Goal: Task Accomplishment & Management: Complete application form

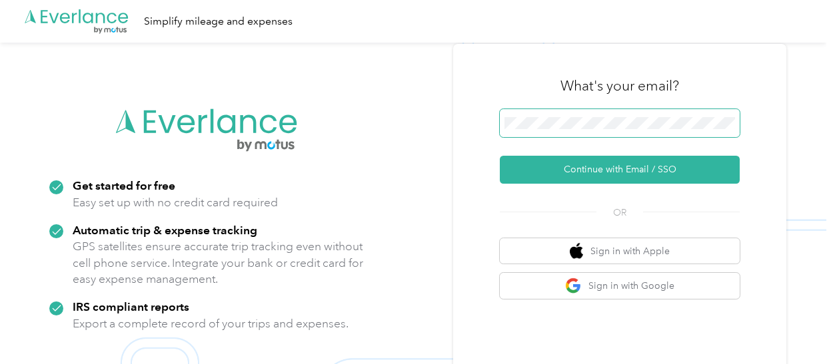
click at [500, 156] on button "Continue with Email / SSO" at bounding box center [620, 170] width 240 height 28
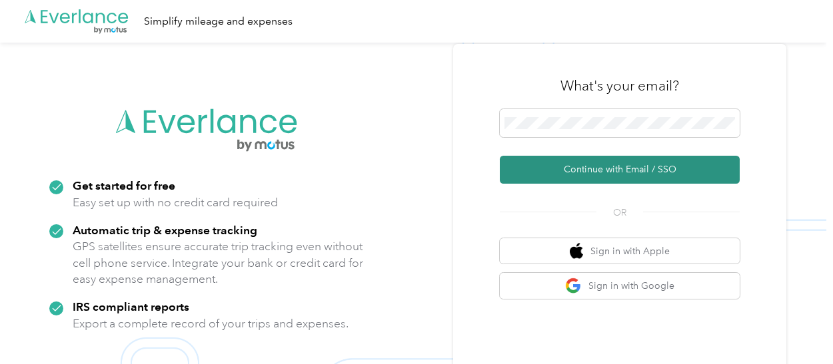
click at [601, 173] on button "Continue with Email / SSO" at bounding box center [620, 170] width 240 height 28
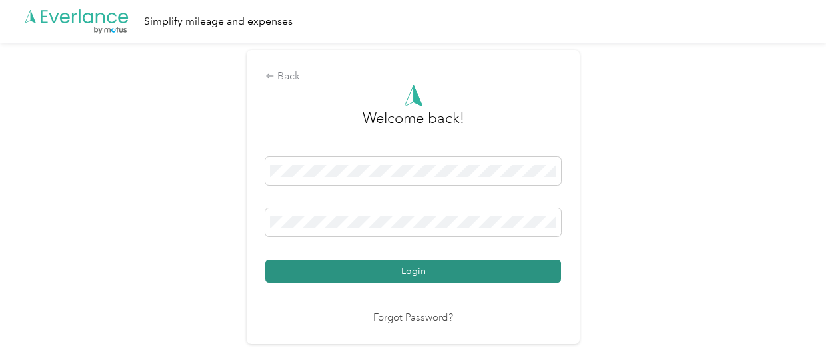
click at [486, 266] on button "Login" at bounding box center [413, 271] width 296 height 23
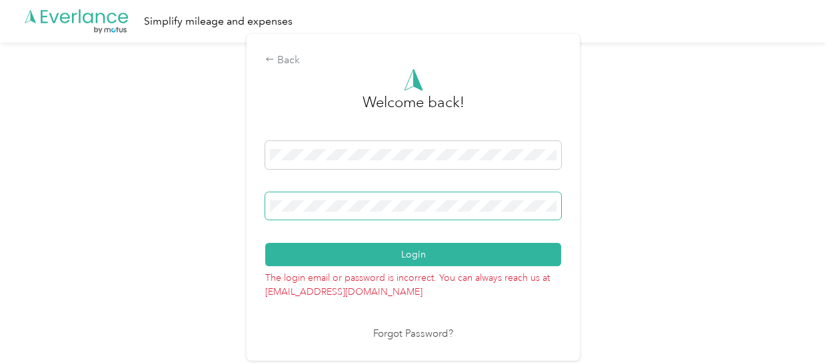
click at [400, 213] on span at bounding box center [413, 207] width 296 height 28
click at [407, 212] on span at bounding box center [413, 207] width 296 height 28
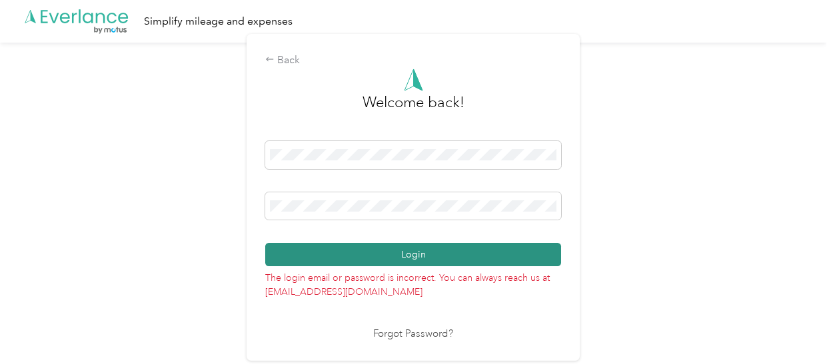
click at [401, 248] on button "Login" at bounding box center [413, 254] width 296 height 23
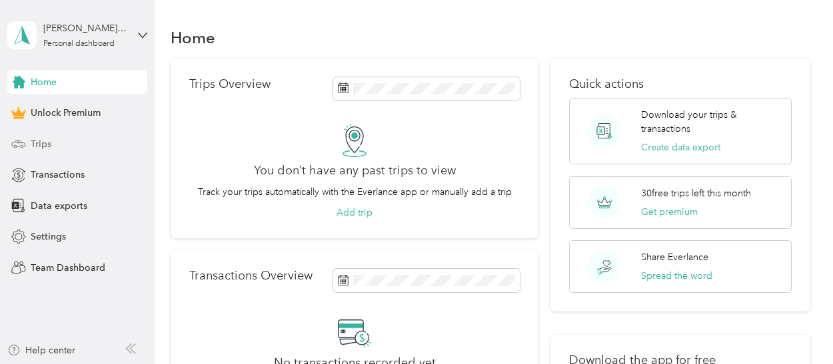
click at [37, 148] on span "Trips" at bounding box center [41, 144] width 21 height 14
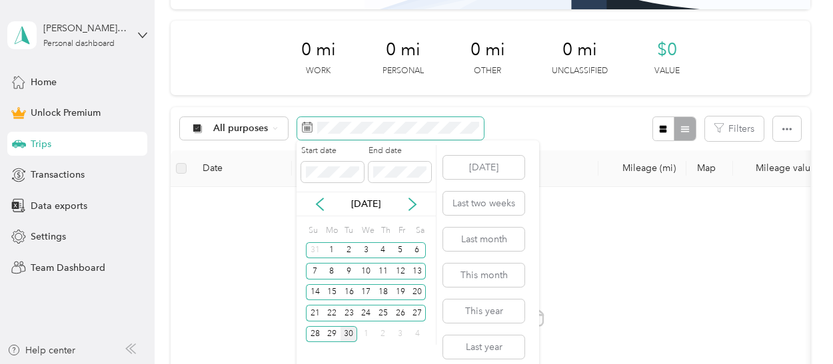
scroll to position [9, 0]
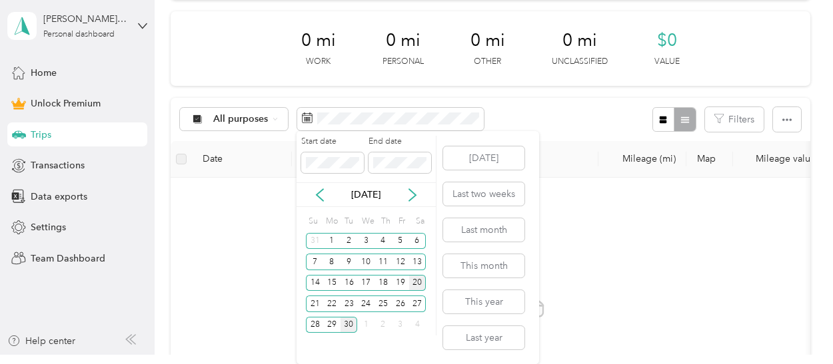
click at [416, 278] on div "20" at bounding box center [417, 283] width 17 height 17
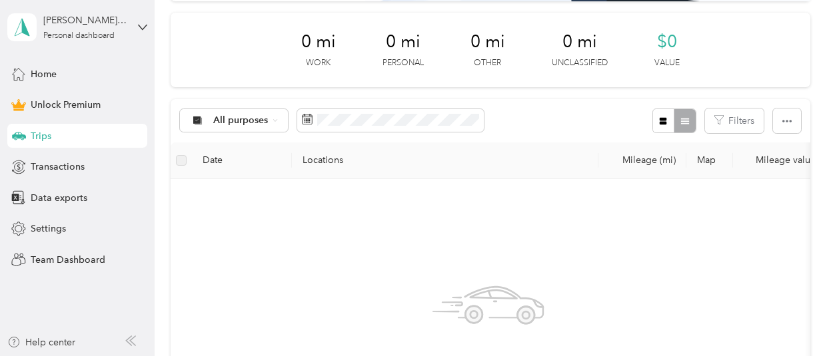
click at [195, 239] on div "No trips yet. Add a trip" at bounding box center [488, 348] width 614 height 317
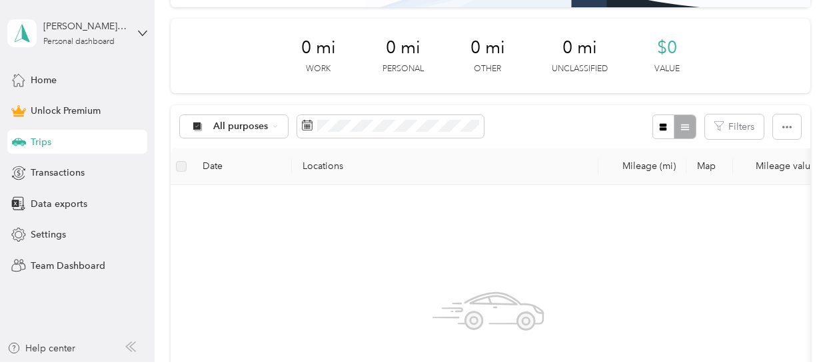
scroll to position [0, 0]
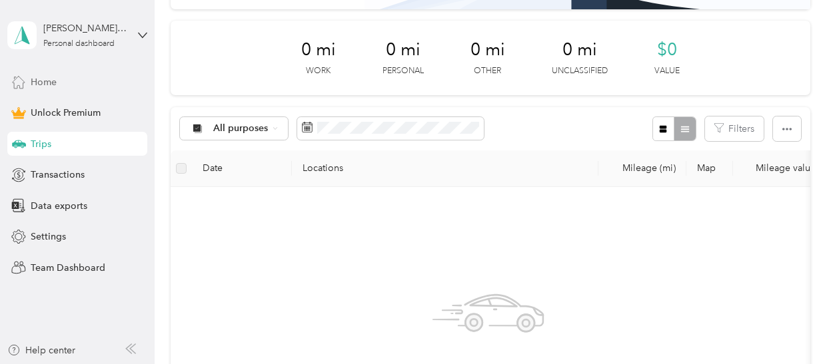
click at [77, 73] on div "Home" at bounding box center [77, 82] width 140 height 24
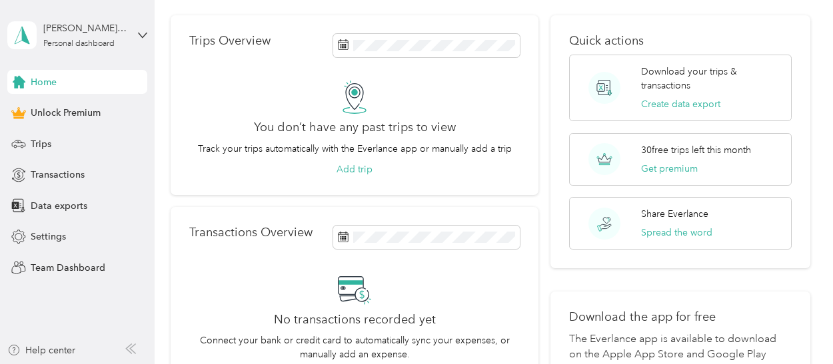
scroll to position [44, 0]
click at [358, 169] on button "Add trip" at bounding box center [354, 169] width 36 height 14
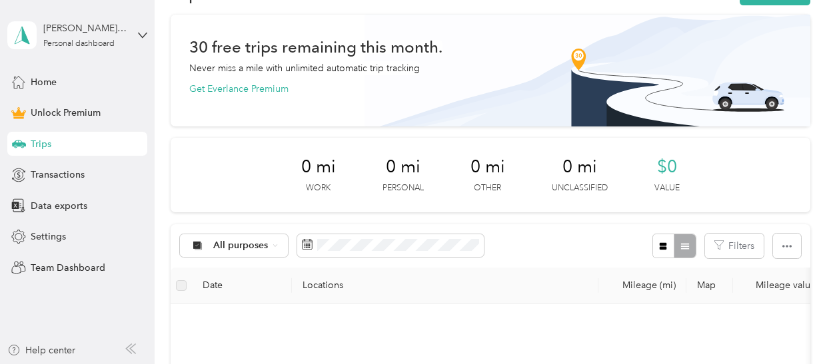
scroll to position [142, 0]
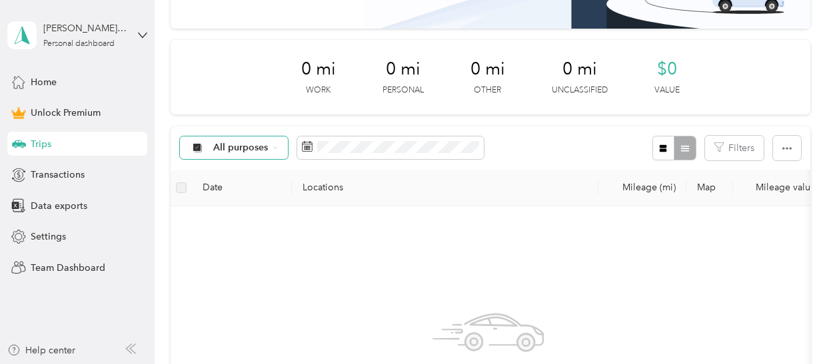
click at [240, 152] on span "All purposes" at bounding box center [240, 147] width 55 height 9
click at [243, 224] on ol "All purposes Unclassified Work Personal Insurance Other Charity Medical Moving …" at bounding box center [233, 253] width 107 height 187
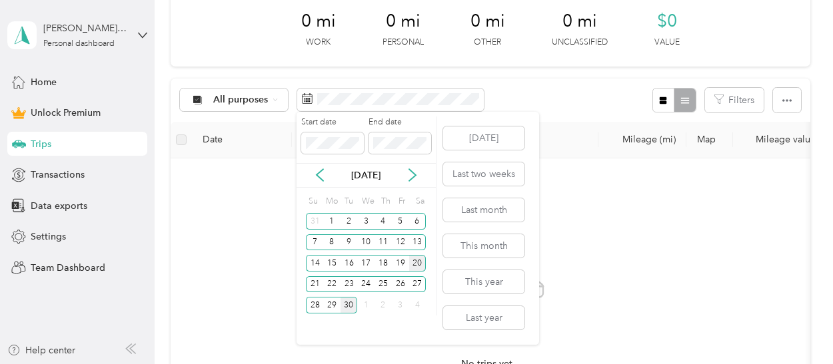
click at [419, 260] on div "20" at bounding box center [417, 263] width 17 height 17
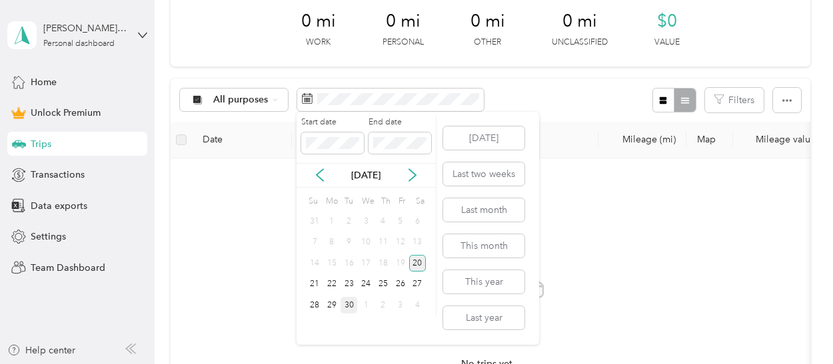
click at [414, 264] on div "20" at bounding box center [417, 263] width 17 height 17
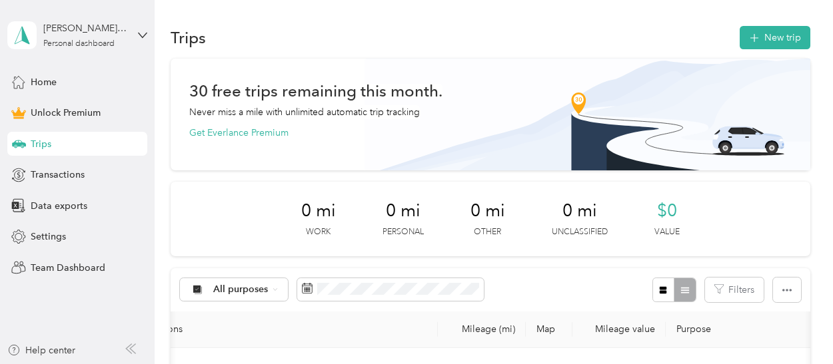
click at [773, 49] on div "Trips New trip" at bounding box center [490, 37] width 639 height 28
click at [769, 40] on button "New trip" at bounding box center [774, 37] width 71 height 23
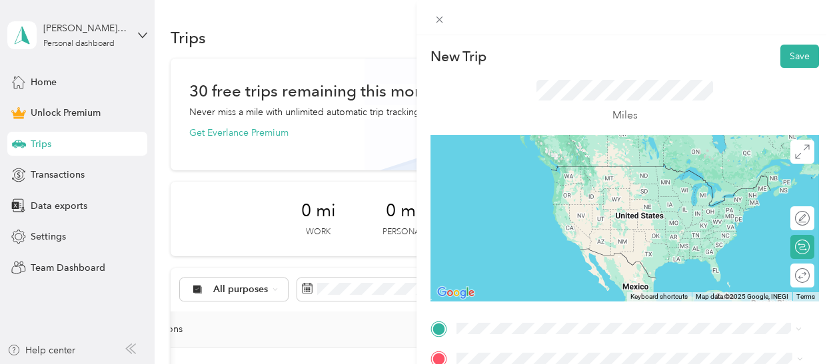
click at [630, 261] on span "[STREET_ADDRESS][PERSON_NAME][US_STATE]" at bounding box center [584, 255] width 207 height 12
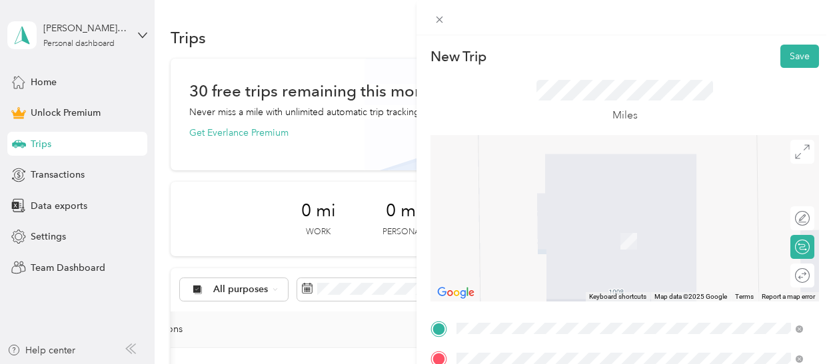
click at [598, 268] on span "[GEOGRAPHIC_DATA][PERSON_NAME][US_STATE], [GEOGRAPHIC_DATA]" at bounding box center [639, 256] width 317 height 23
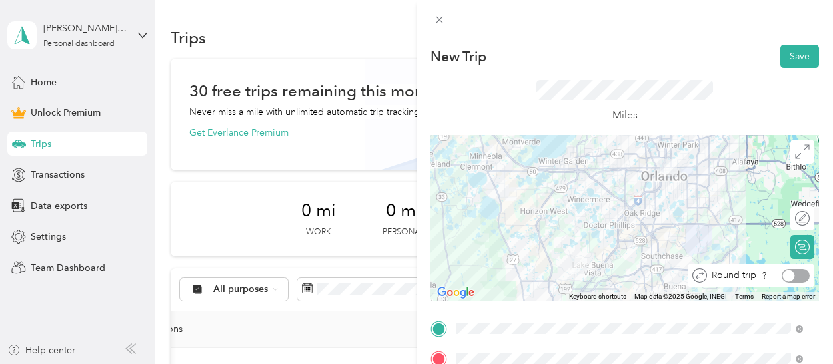
click at [791, 274] on div at bounding box center [795, 276] width 28 height 14
click at [795, 59] on button "Save" at bounding box center [799, 56] width 39 height 23
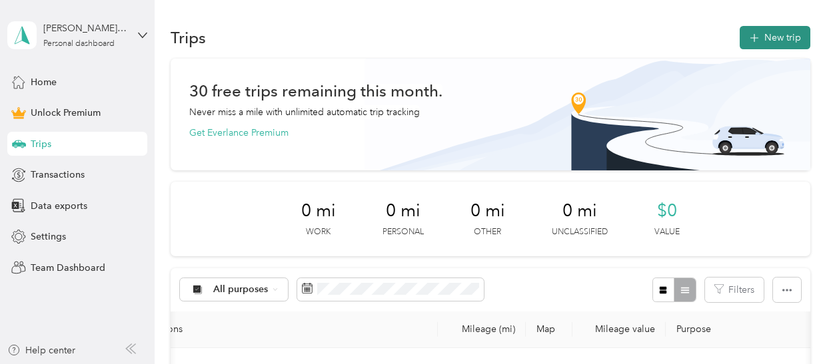
click at [784, 42] on button "New trip" at bounding box center [774, 37] width 71 height 23
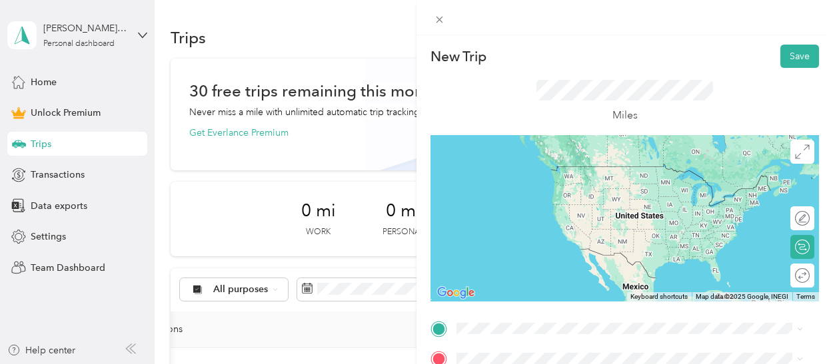
click at [568, 304] on li "[STREET_ADDRESS][PERSON_NAME][US_STATE]" at bounding box center [630, 289] width 356 height 27
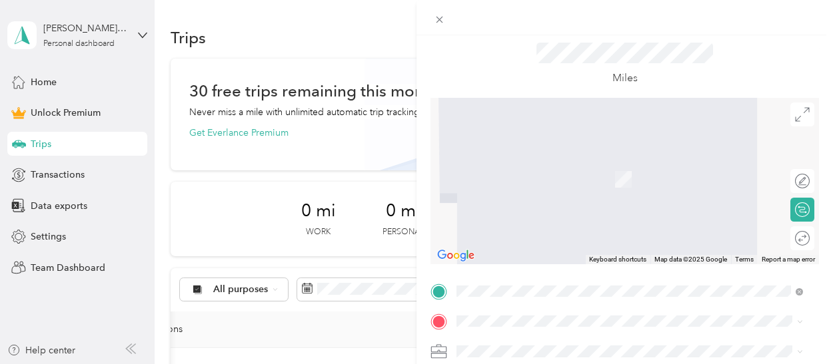
scroll to position [37, 0]
click at [597, 223] on span "[GEOGRAPHIC_DATA][PERSON_NAME][US_STATE], [GEOGRAPHIC_DATA]" at bounding box center [639, 211] width 317 height 23
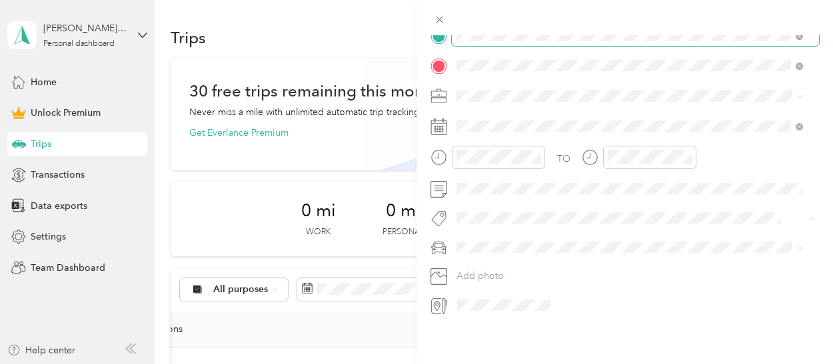
scroll to position [304, 0]
click at [610, 108] on li "Work" at bounding box center [630, 100] width 356 height 23
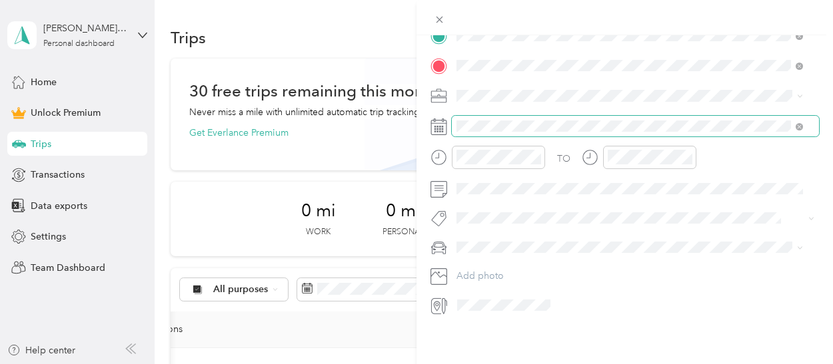
click at [578, 124] on span at bounding box center [635, 126] width 367 height 21
click at [489, 121] on span at bounding box center [635, 126] width 367 height 21
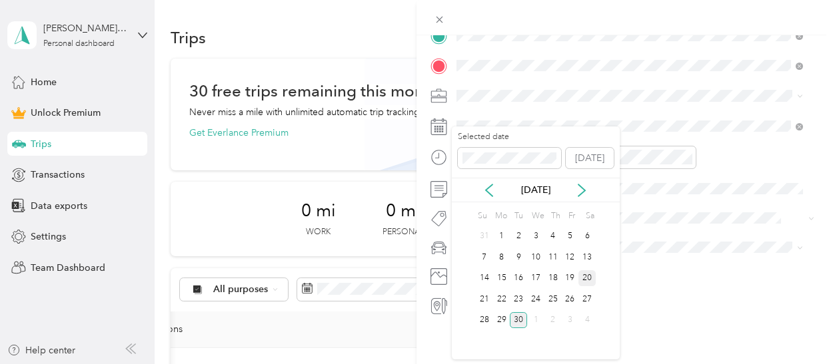
click at [590, 281] on div "20" at bounding box center [586, 278] width 17 height 17
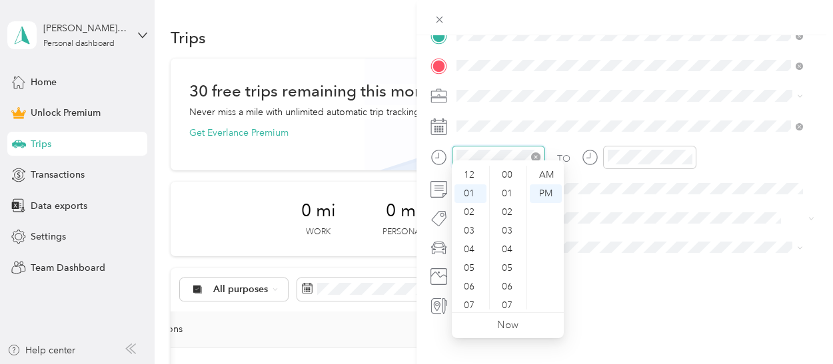
scroll to position [975, 0]
click at [469, 301] on div "08" at bounding box center [470, 306] width 32 height 19
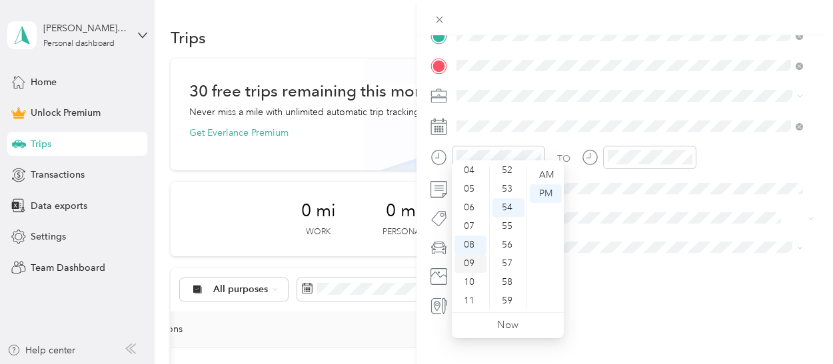
click at [474, 261] on div "09" at bounding box center [470, 263] width 32 height 19
click at [510, 215] on div "30" at bounding box center [508, 222] width 32 height 19
click at [683, 153] on icon "close-circle" at bounding box center [686, 157] width 9 height 9
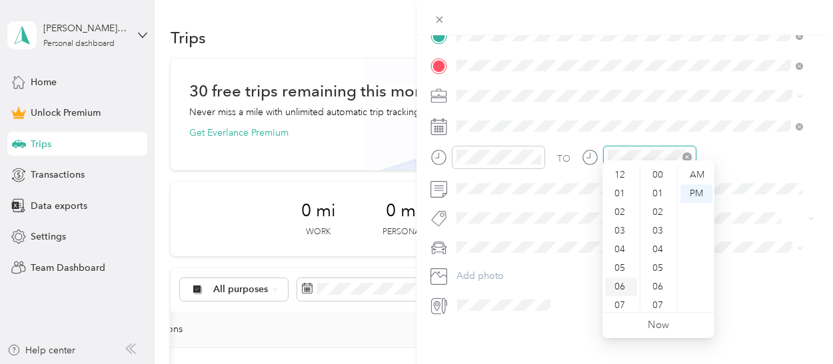
scroll to position [79, 0]
click at [625, 263] on div "09" at bounding box center [621, 263] width 32 height 19
click at [654, 175] on div "00" at bounding box center [659, 175] width 32 height 19
click at [622, 264] on div "09" at bounding box center [621, 263] width 32 height 19
click at [578, 151] on div "TO" at bounding box center [624, 162] width 388 height 33
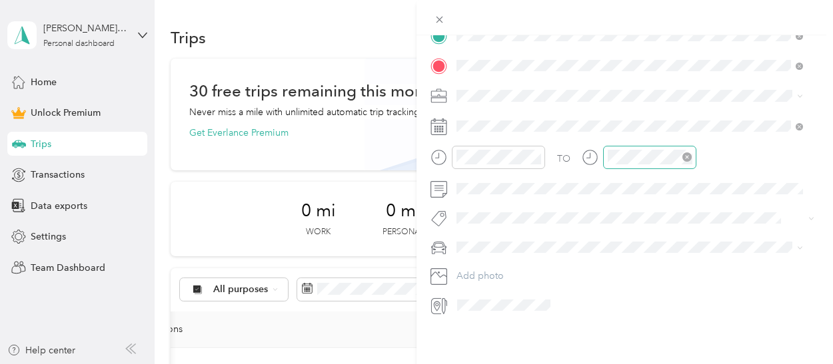
click at [584, 149] on icon at bounding box center [590, 157] width 17 height 17
click at [502, 146] on div at bounding box center [498, 157] width 93 height 23
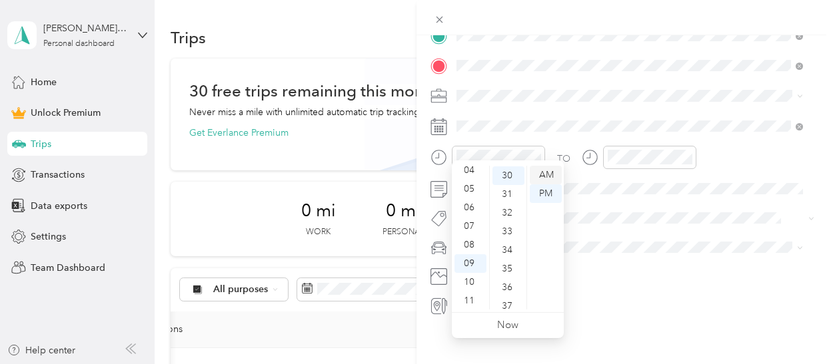
click at [546, 171] on div "AM" at bounding box center [546, 175] width 32 height 19
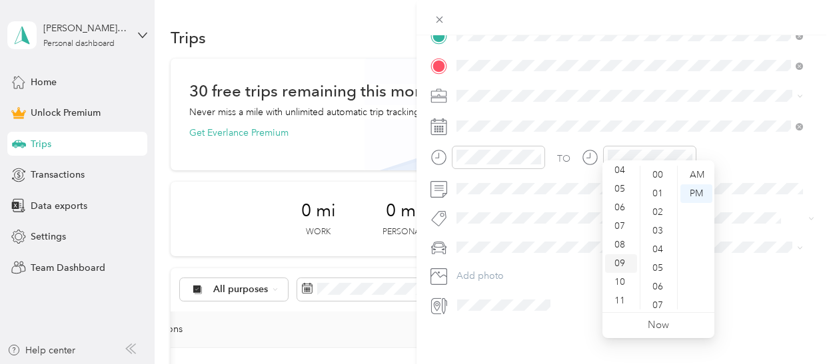
click at [623, 255] on div "09" at bounding box center [621, 263] width 32 height 19
click at [617, 260] on div "09" at bounding box center [621, 263] width 32 height 19
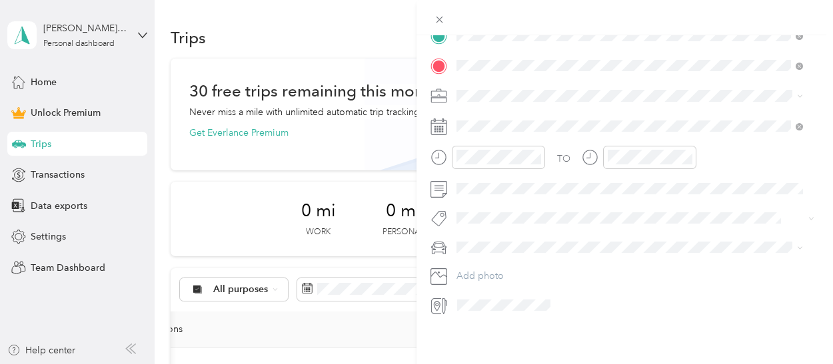
click at [664, 96] on div "TO Add photo" at bounding box center [624, 170] width 388 height 291
click at [497, 351] on div "New Trip Save This trip cannot be edited because it is either under review, app…" at bounding box center [624, 217] width 416 height 364
click at [590, 242] on span at bounding box center [635, 247] width 367 height 21
click at [588, 149] on icon at bounding box center [590, 157] width 17 height 17
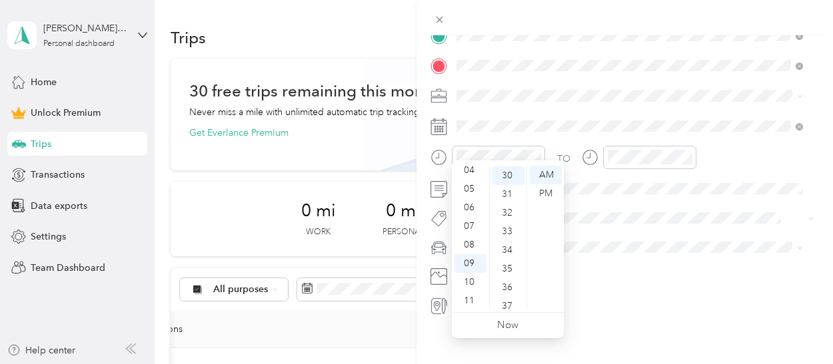
click at [440, 149] on icon at bounding box center [438, 157] width 17 height 17
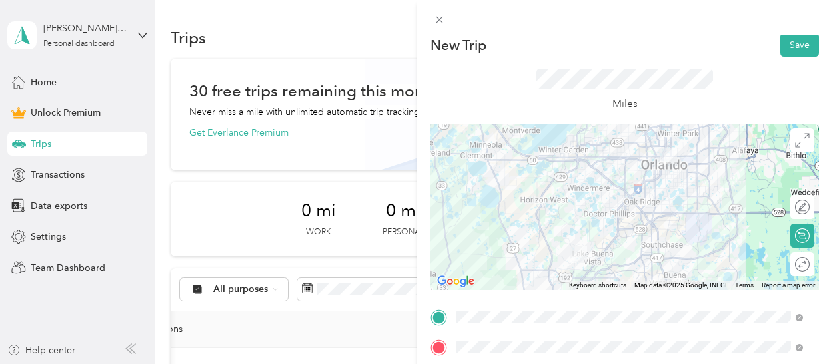
scroll to position [0, 0]
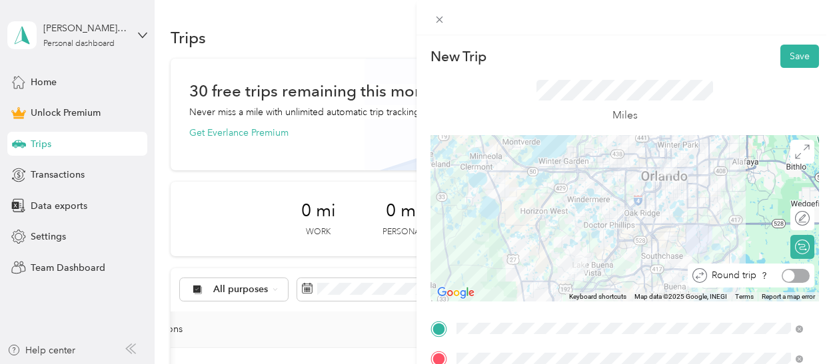
click at [793, 276] on div at bounding box center [795, 276] width 28 height 14
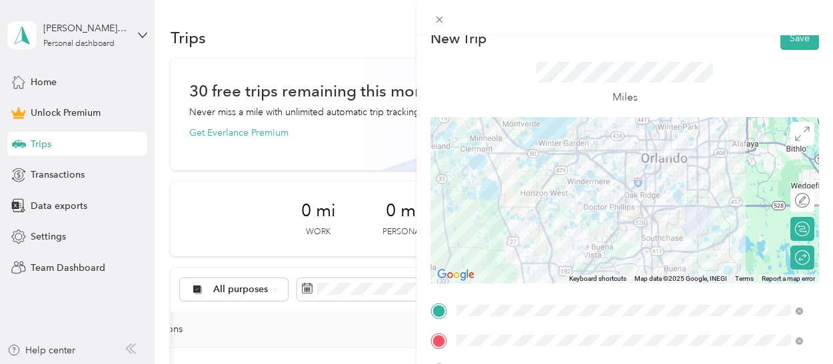
click at [472, 38] on p "New Trip" at bounding box center [458, 38] width 56 height 19
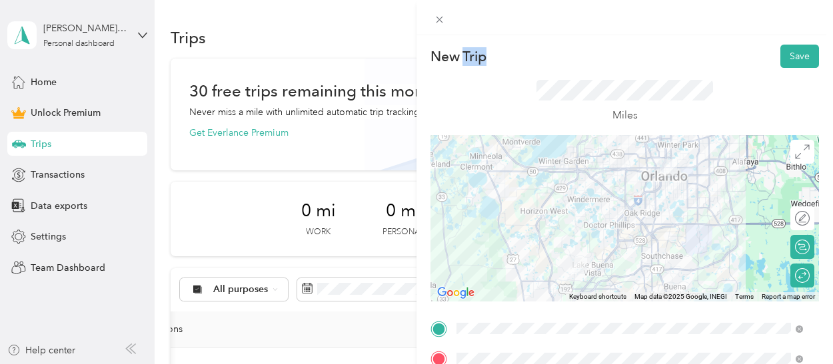
click at [468, 49] on p "New Trip" at bounding box center [458, 56] width 56 height 19
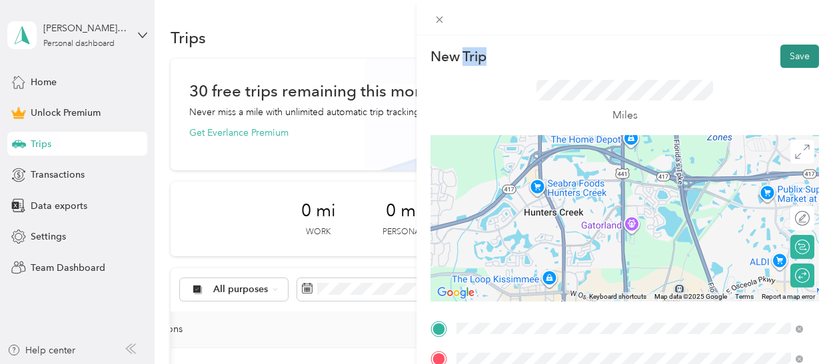
click at [801, 49] on button "Save" at bounding box center [799, 56] width 39 height 23
click at [787, 59] on button "Save" at bounding box center [799, 56] width 39 height 23
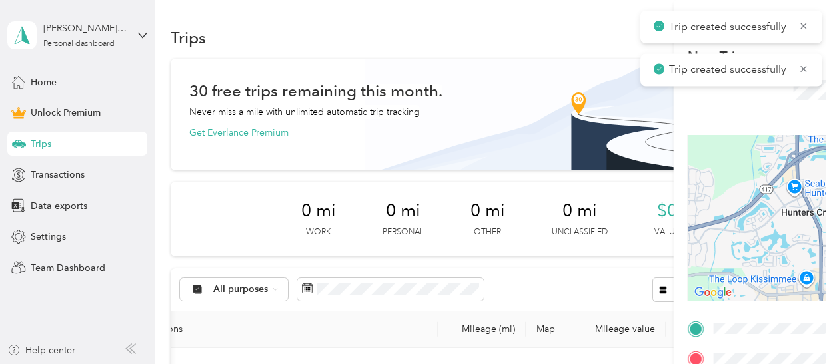
click at [787, 59] on div "Trip created successfully Trip created successfully" at bounding box center [416, 182] width 811 height 343
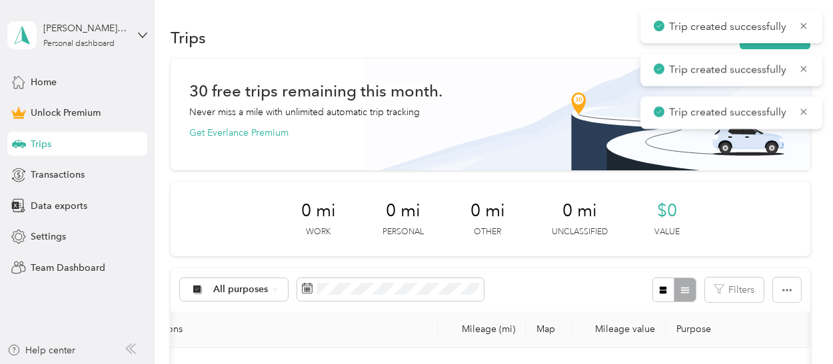
click at [787, 59] on div "Trip created successfully" at bounding box center [731, 69] width 182 height 33
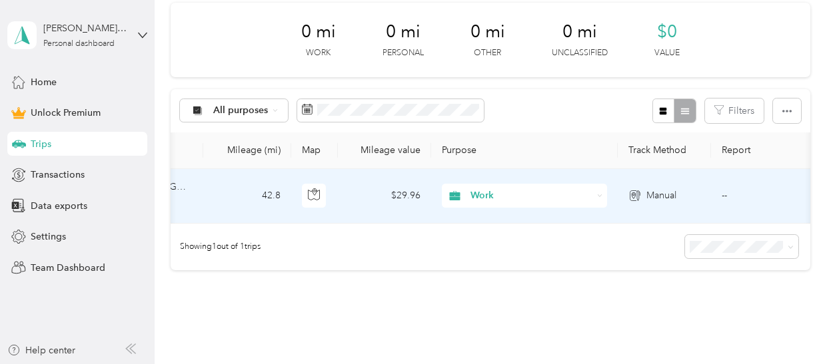
scroll to position [0, 468]
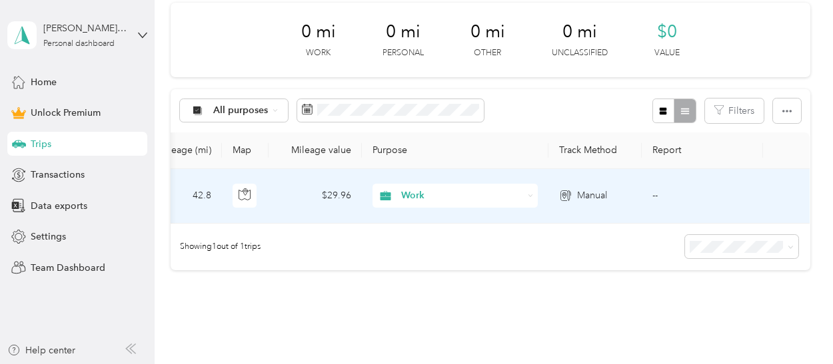
click at [652, 192] on td "--" at bounding box center [702, 196] width 121 height 55
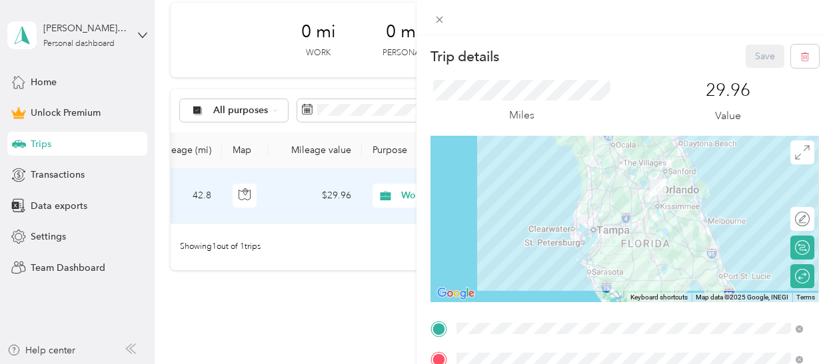
scroll to position [304, 0]
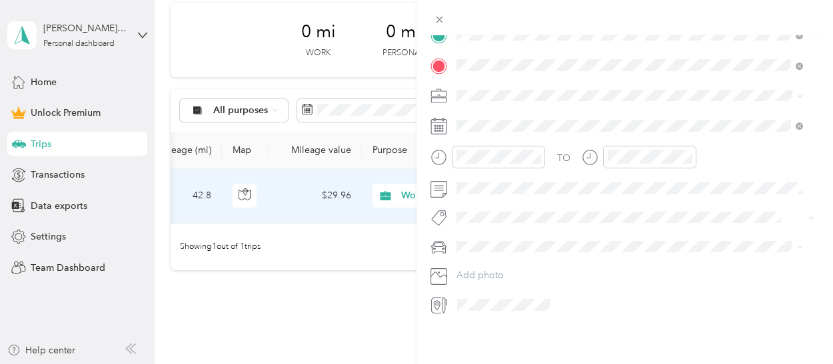
click at [462, 332] on div "Trip details Save This trip cannot be edited because it is either under review,…" at bounding box center [624, 217] width 416 height 364
click at [447, 23] on span at bounding box center [439, 19] width 19 height 19
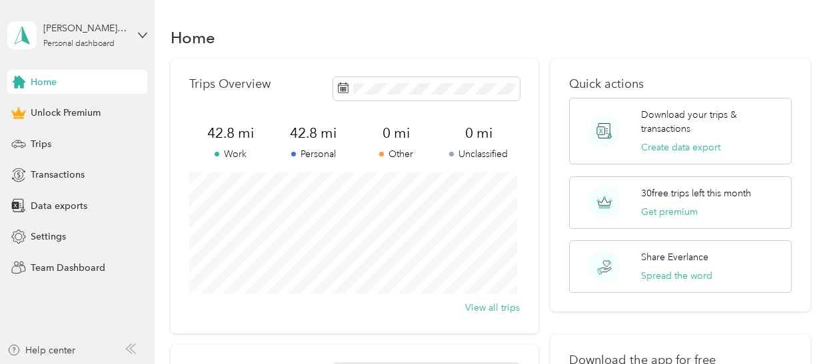
click at [91, 79] on div "Home" at bounding box center [77, 82] width 140 height 24
click at [227, 101] on div "Trips Overview 42.8 mi Work 42.8 mi Personal 0 mi Other 0 mi Unclassified View …" at bounding box center [355, 196] width 368 height 275
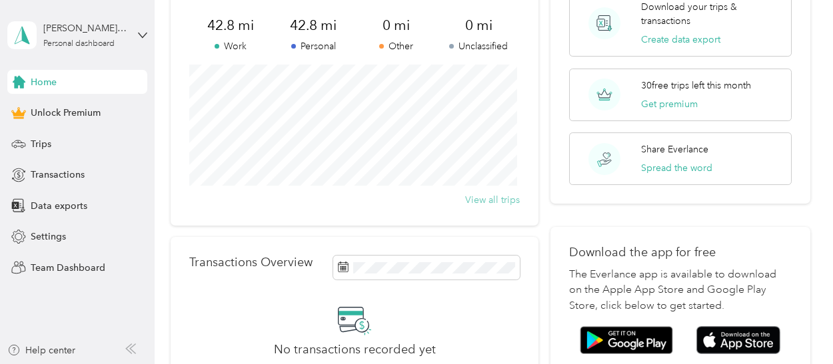
click at [501, 202] on button "View all trips" at bounding box center [492, 200] width 55 height 14
